Goal: Communication & Community: Connect with others

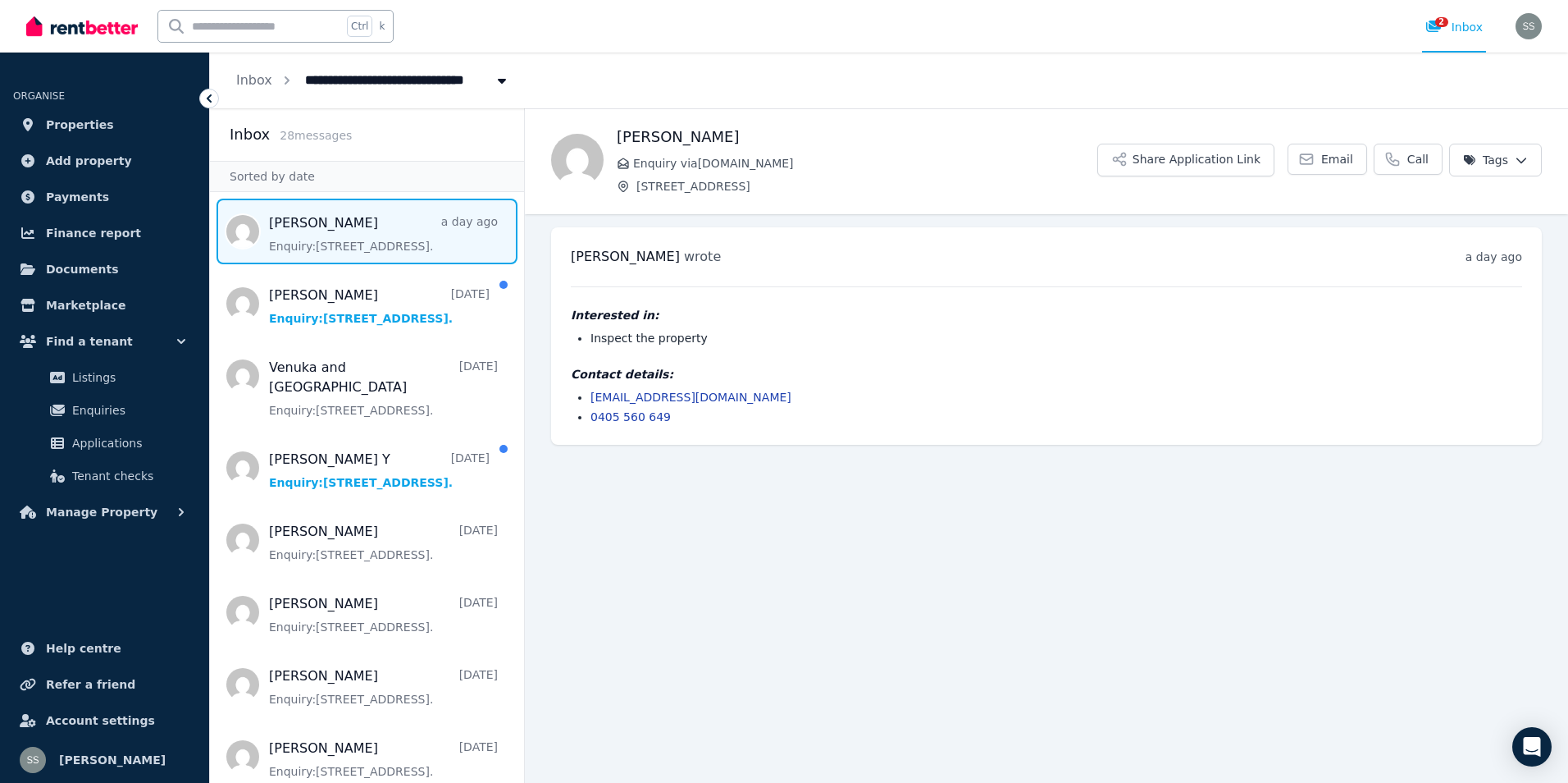
click at [630, 397] on link "[EMAIL_ADDRESS][DOMAIN_NAME]" at bounding box center [690, 397] width 201 height 13
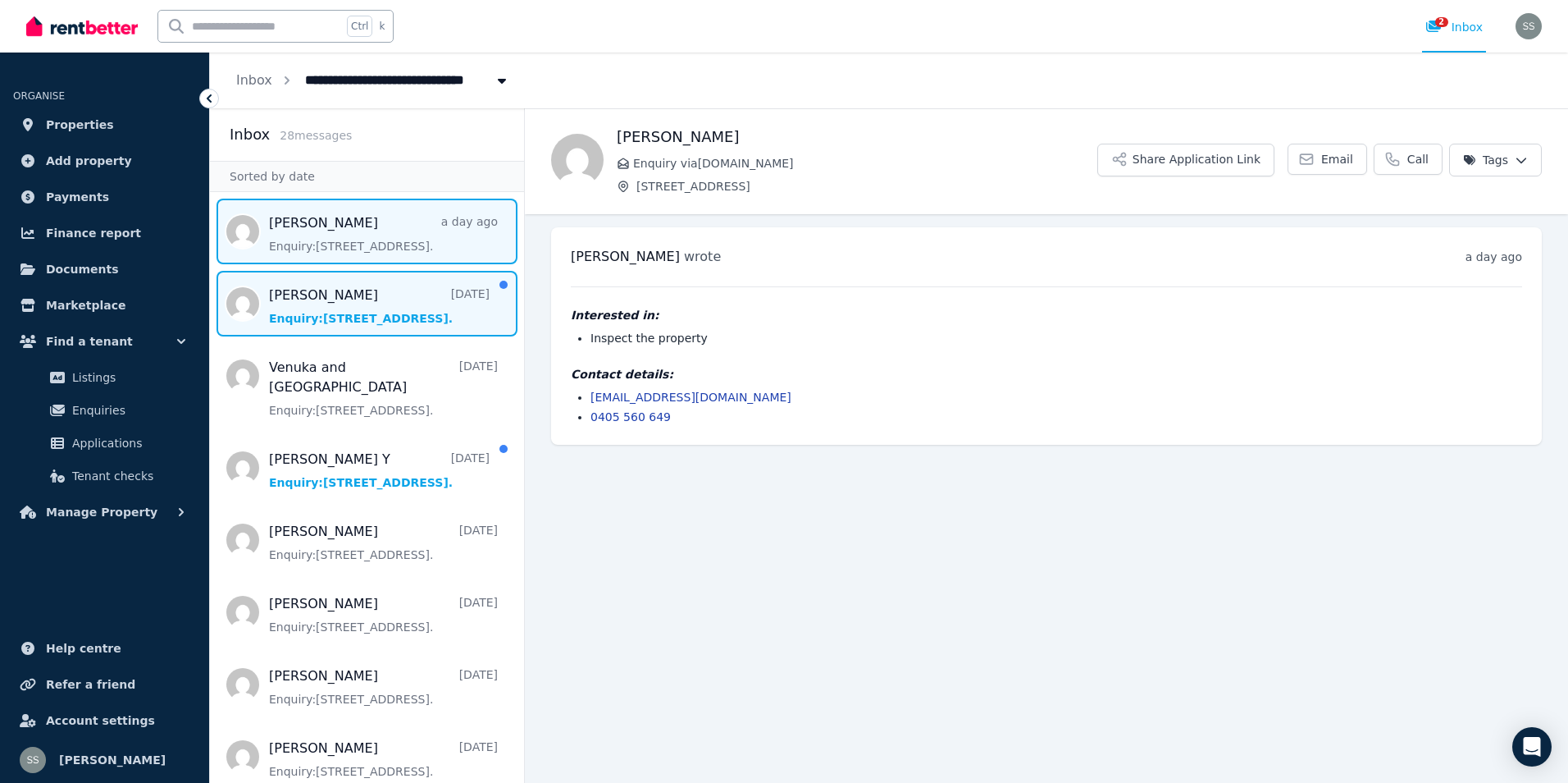
click at [331, 290] on span "Message list" at bounding box center [367, 303] width 314 height 66
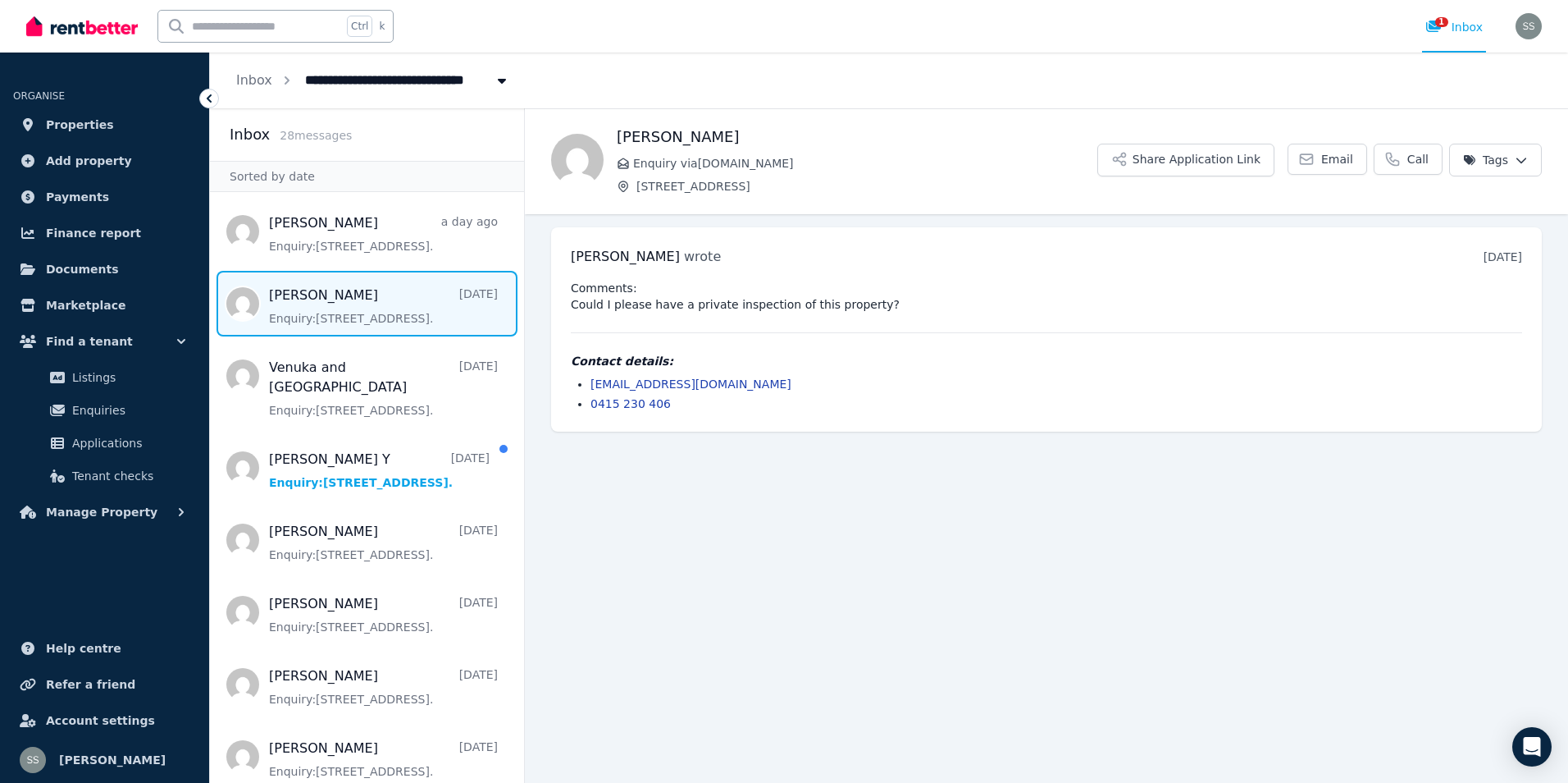
click at [674, 385] on link "[EMAIL_ADDRESS][DOMAIN_NAME]" at bounding box center [690, 384] width 201 height 13
